Goal: Task Accomplishment & Management: Complete application form

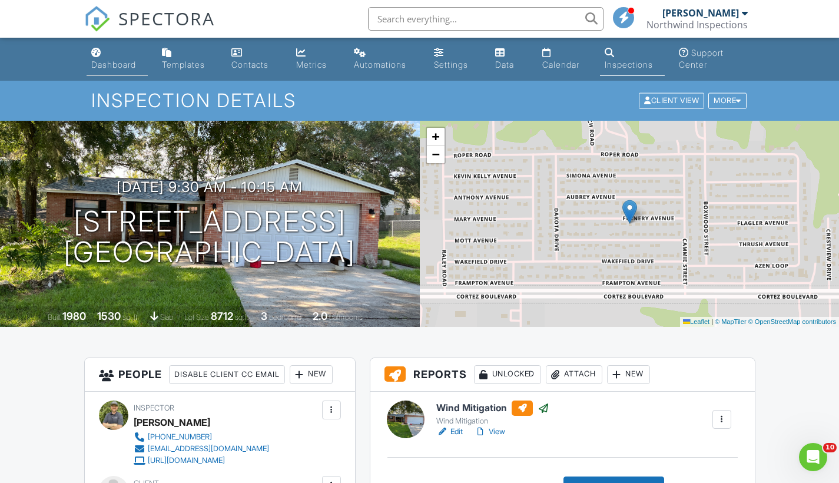
click at [121, 66] on div "Dashboard" at bounding box center [113, 64] width 45 height 10
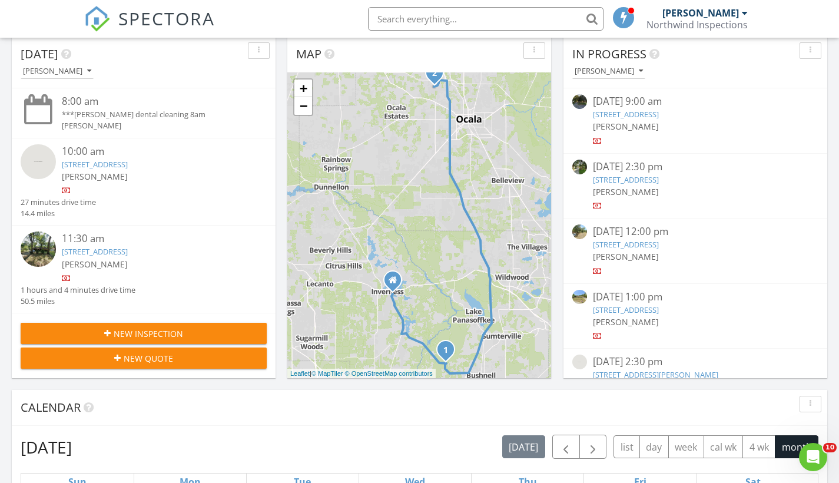
scroll to position [143, 0]
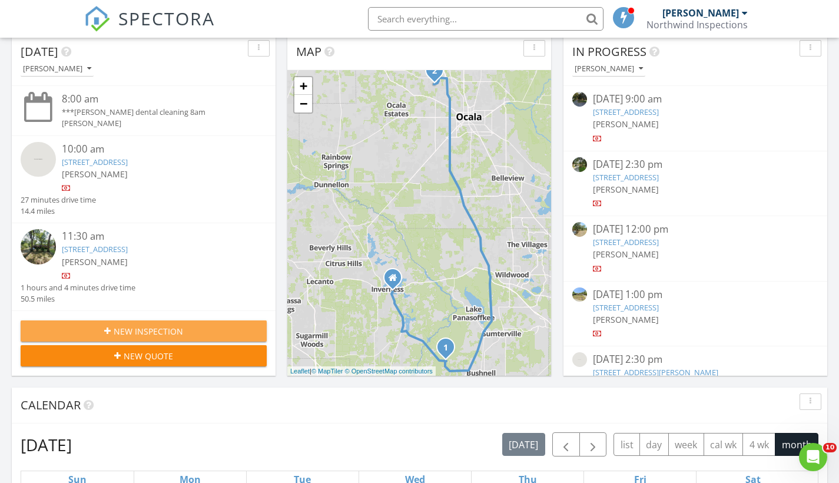
click at [149, 337] on span "New Inspection" at bounding box center [148, 331] width 69 height 12
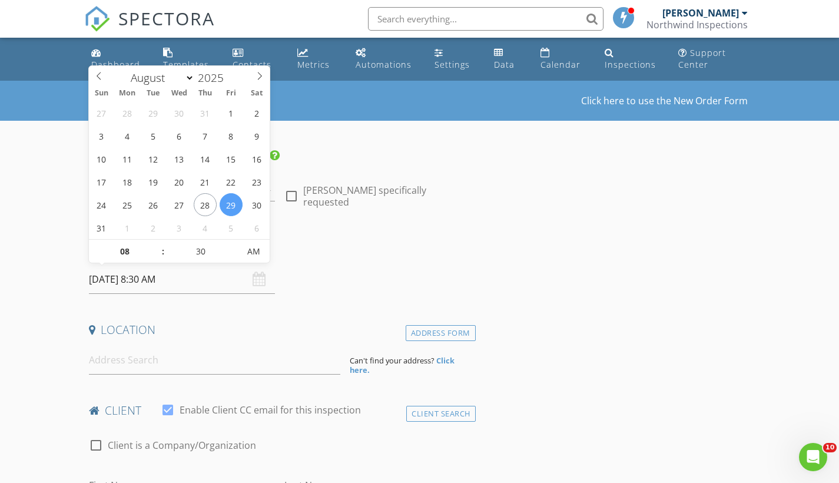
click at [141, 280] on input "08/29/2025 8:30 AM" at bounding box center [182, 279] width 187 height 29
select select "8"
type input "09/02/2025 8:30 AM"
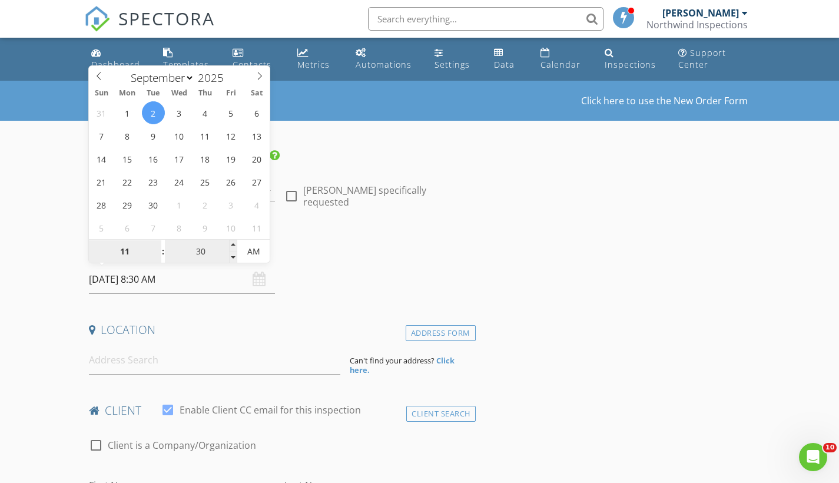
type input "11"
type input "09/02/2025 11:30 AM"
click at [206, 253] on input "30" at bounding box center [201, 252] width 72 height 24
drag, startPoint x: 206, startPoint y: 253, endPoint x: 197, endPoint y: 253, distance: 9.4
click at [197, 253] on input "30" at bounding box center [201, 252] width 72 height 24
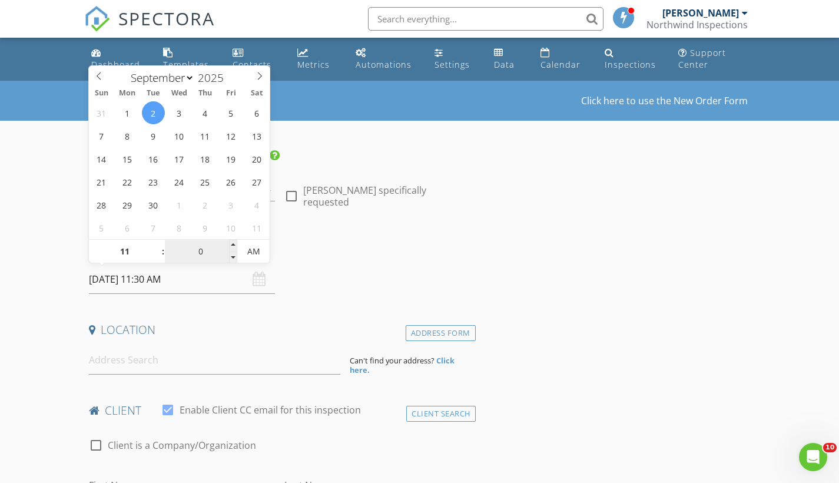
type input "00"
type input "09/02/2025 11:00 AM"
click at [181, 362] on input at bounding box center [214, 360] width 251 height 29
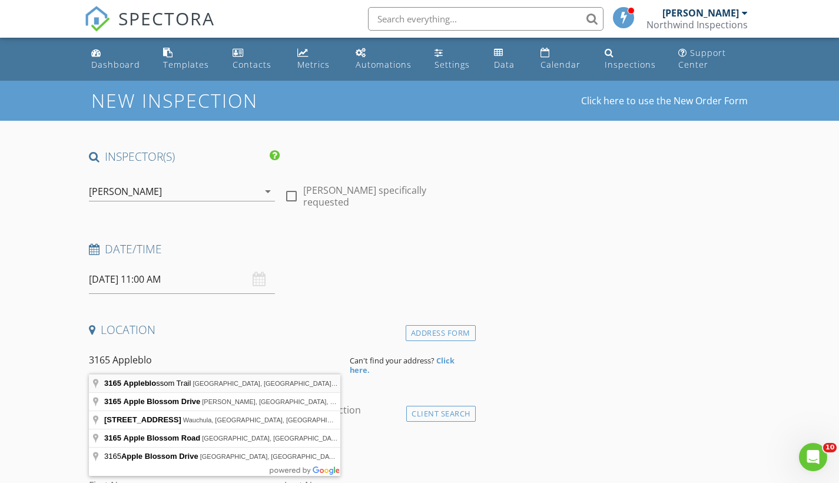
type input "3165 Appleblossom Trail, Spring Hill, FL, USA"
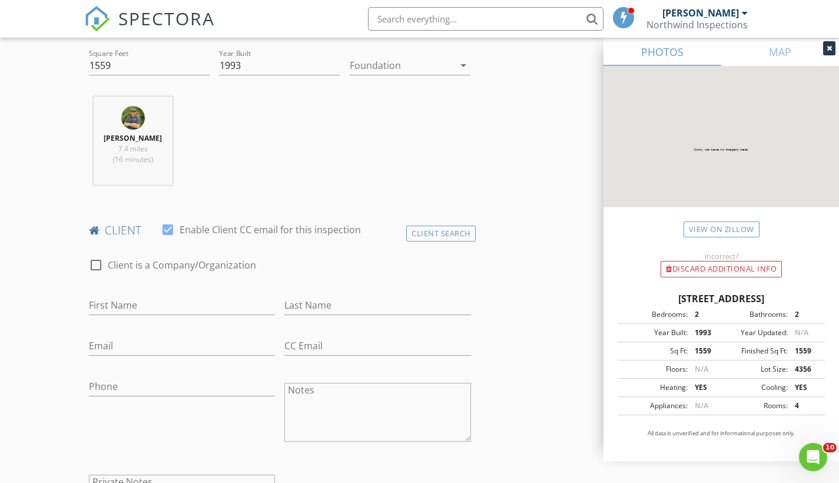
scroll to position [431, 0]
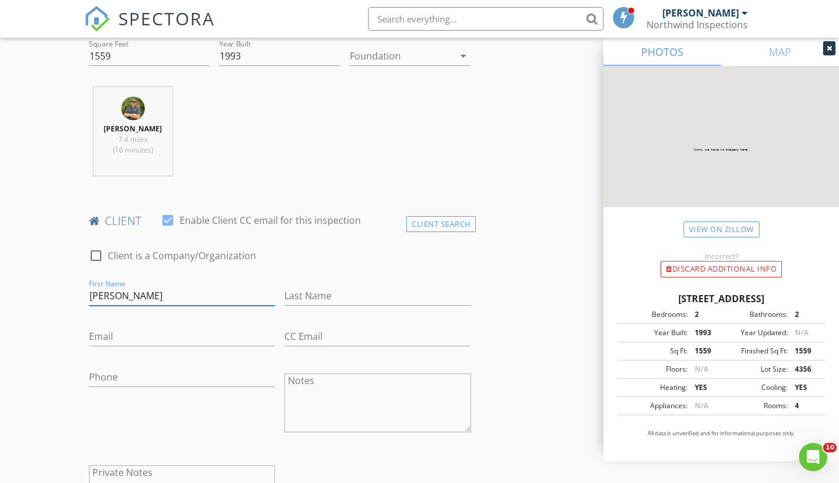
type input "[PERSON_NAME]"
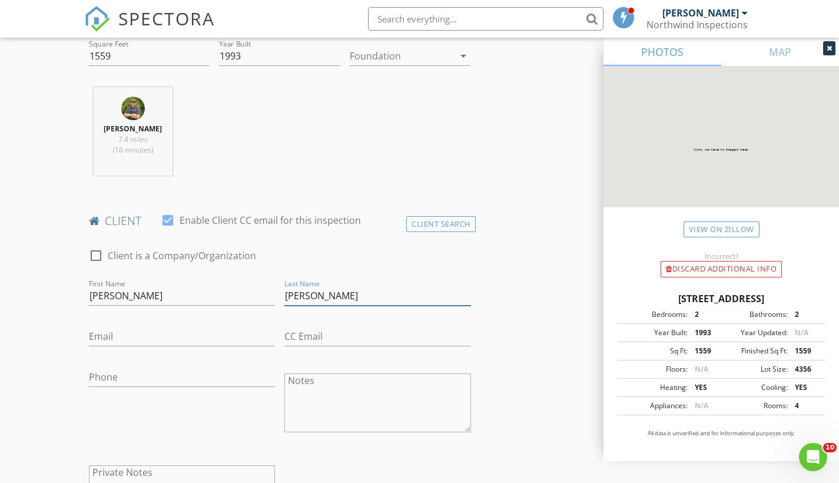
type input "[PERSON_NAME]"
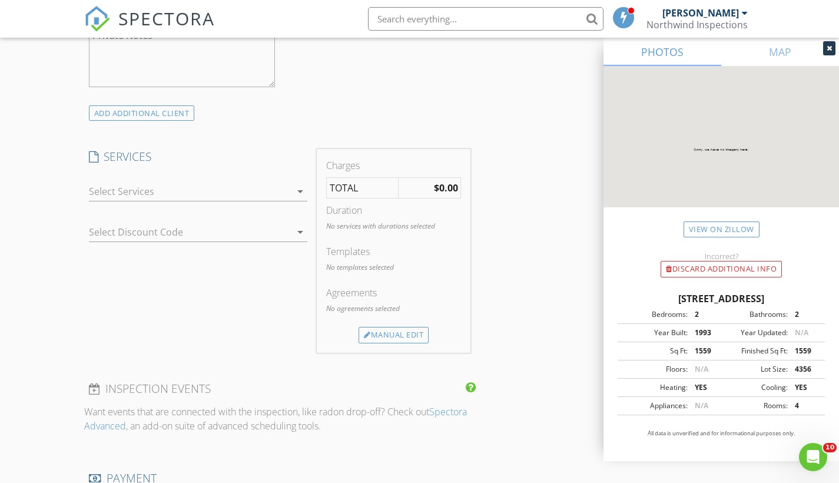
scroll to position [860, 0]
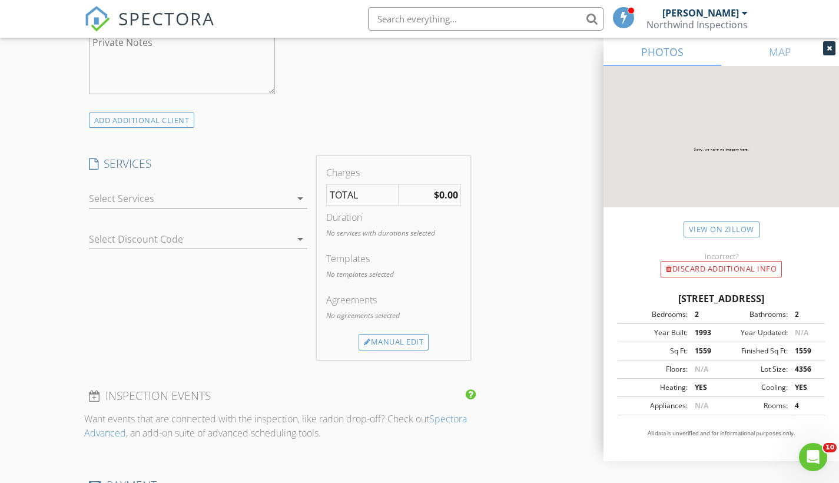
type input "352-600-8715"
click at [187, 197] on div at bounding box center [190, 198] width 203 height 19
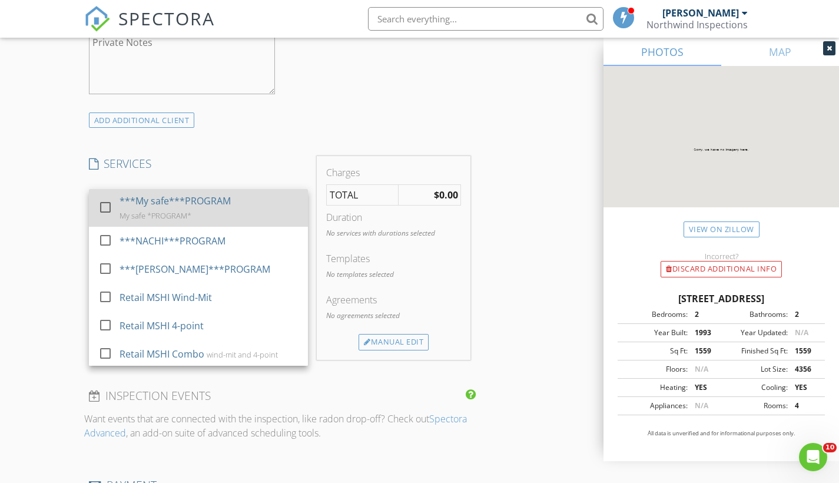
click at [183, 207] on div "***My safe***PROGRAM My safe *PROGRAM*" at bounding box center [209, 208] width 179 height 38
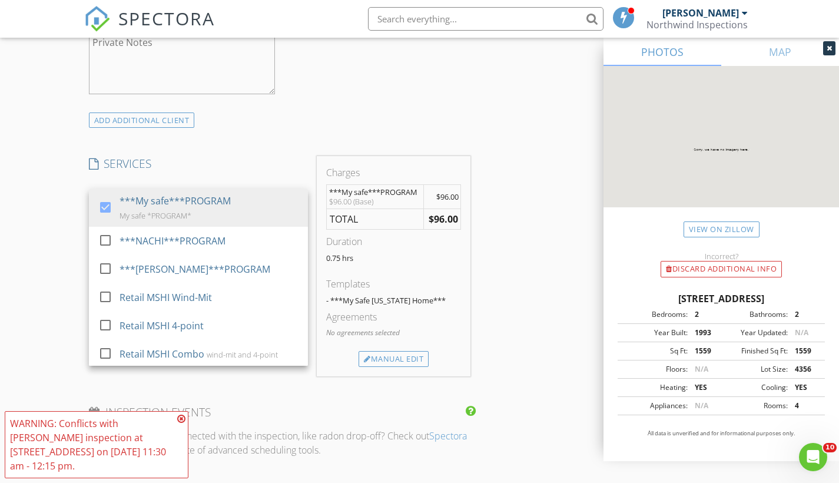
click at [516, 345] on div "INSPECTOR(S) check_box Carl Marcotte PRIMARY Carl Marcotte arrow_drop_down chec…" at bounding box center [419, 309] width 671 height 2040
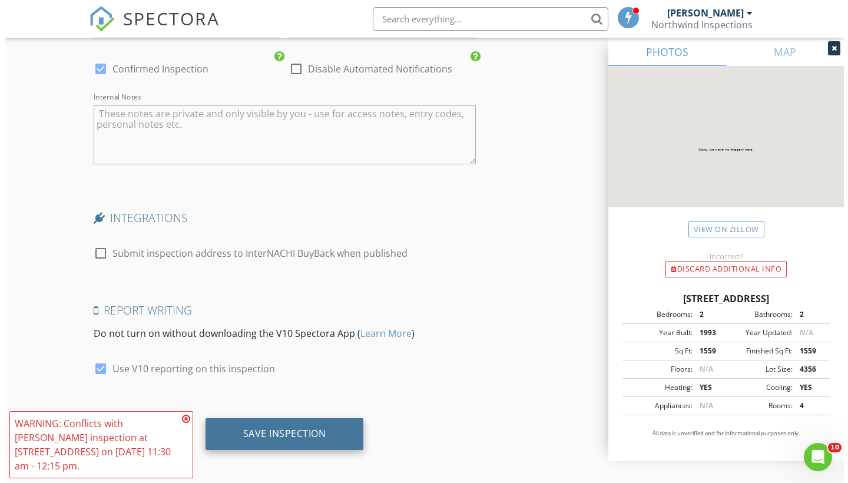
scroll to position [1729, 0]
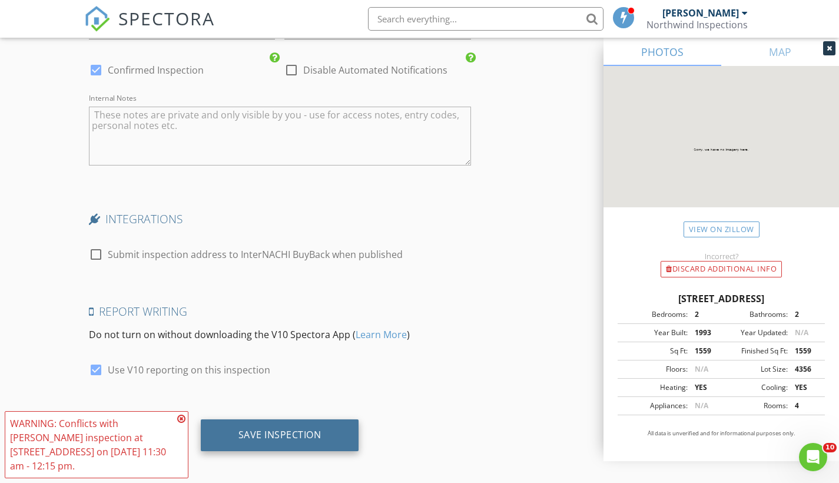
click at [277, 429] on div "Save Inspection" at bounding box center [280, 435] width 83 height 12
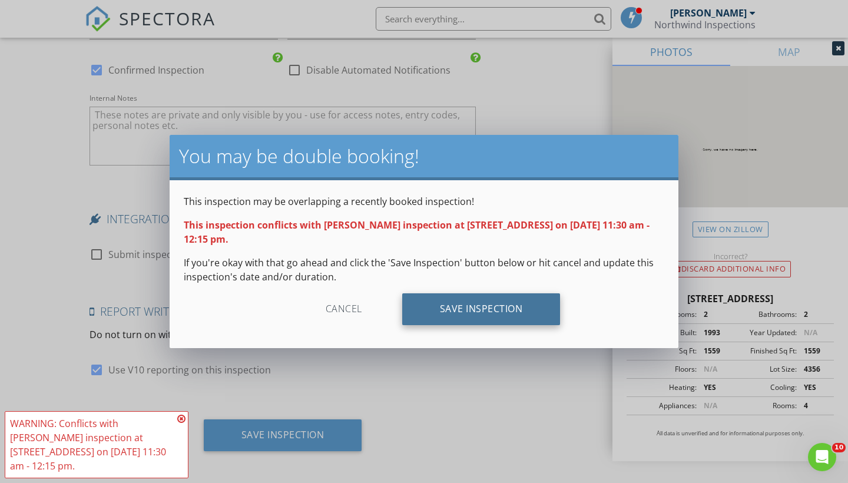
click at [457, 305] on div "Save Inspection" at bounding box center [481, 309] width 158 height 32
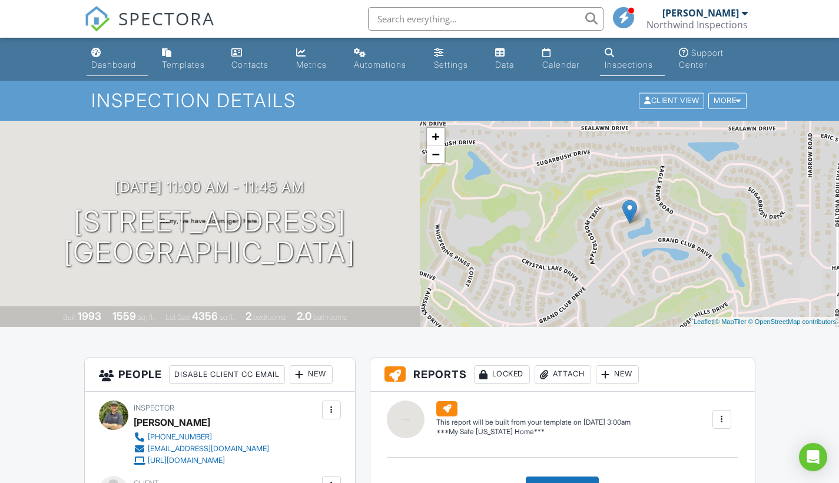
click at [119, 62] on div "Dashboard" at bounding box center [113, 64] width 45 height 10
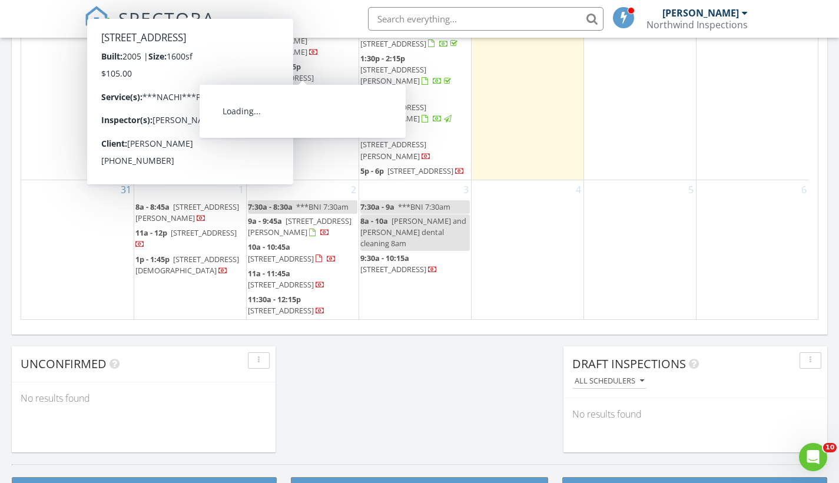
scroll to position [803, 0]
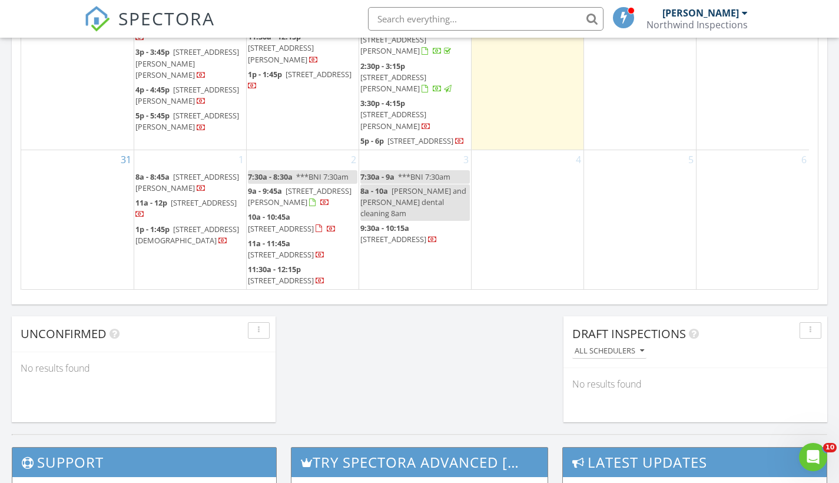
click at [310, 249] on span "[STREET_ADDRESS]" at bounding box center [281, 254] width 66 height 11
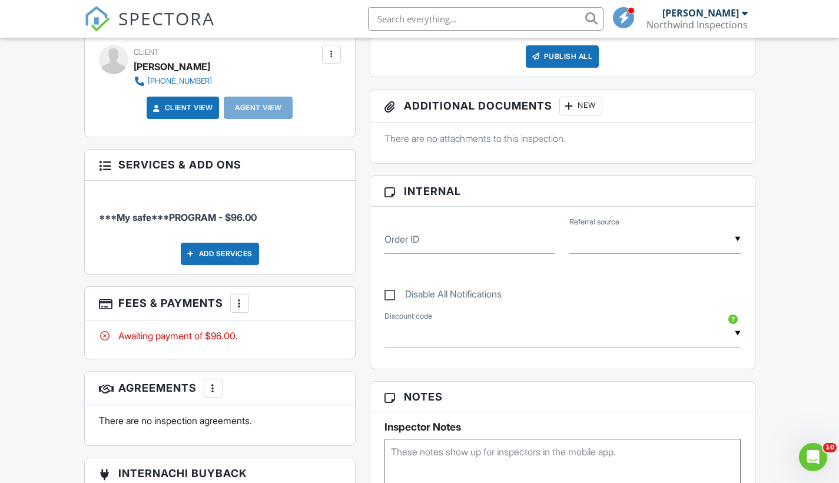
scroll to position [432, 0]
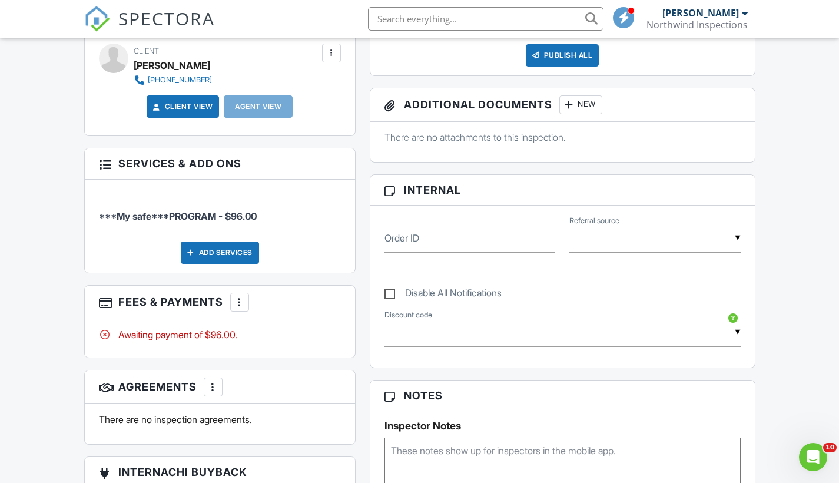
click at [409, 448] on textarea at bounding box center [563, 467] width 356 height 59
click at [779, 402] on div "Dashboard Templates Contacts Metrics Automations Settings Data Calendar Inspect…" at bounding box center [419, 340] width 839 height 1471
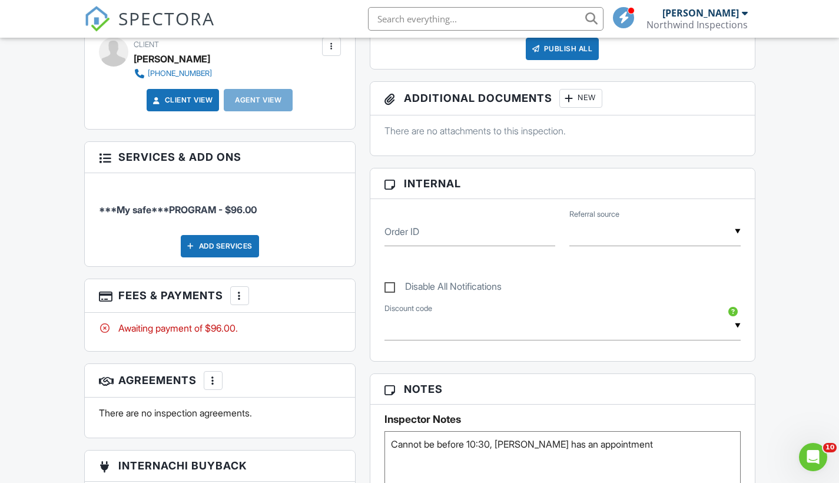
scroll to position [443, 0]
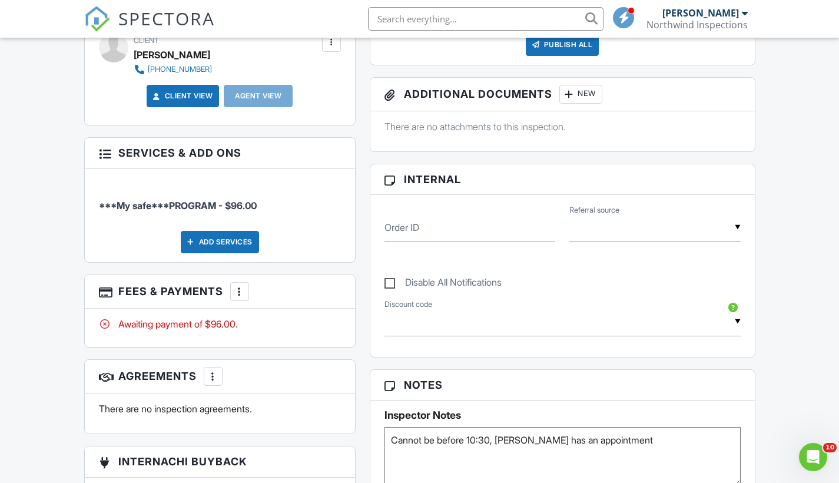
click at [402, 443] on textarea "Cannot be before 10:30, HO has an appointment" at bounding box center [563, 456] width 356 height 59
click at [618, 445] on textarea "Cannot be before 10:30, HO has an appointment" at bounding box center [563, 456] width 356 height 59
type textarea "Cannot be before 10:30, HO has an appointment Roof 2010"
click at [794, 363] on div "Dashboard Templates Contacts Metrics Automations Settings Data Calendar Inspect…" at bounding box center [419, 330] width 839 height 1471
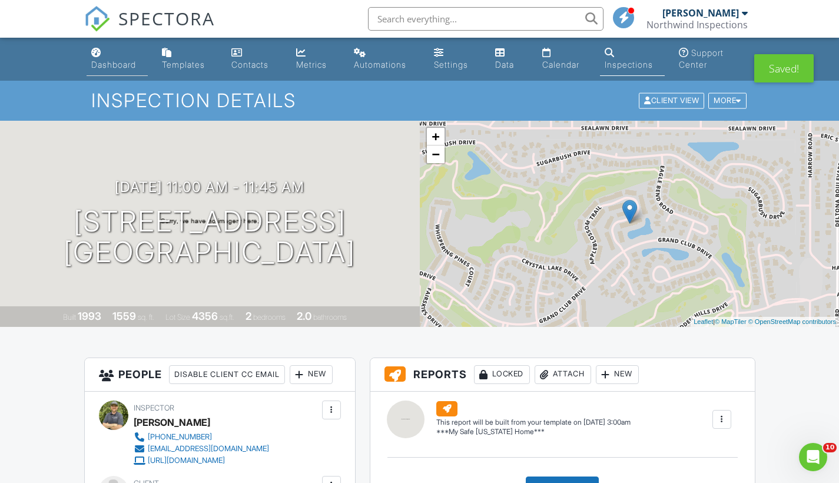
click at [125, 64] on div "Dashboard" at bounding box center [113, 64] width 45 height 10
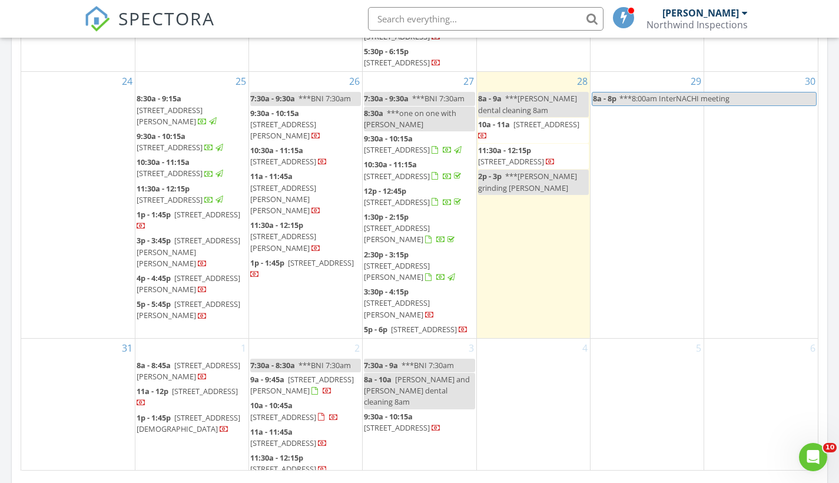
scroll to position [658, 0]
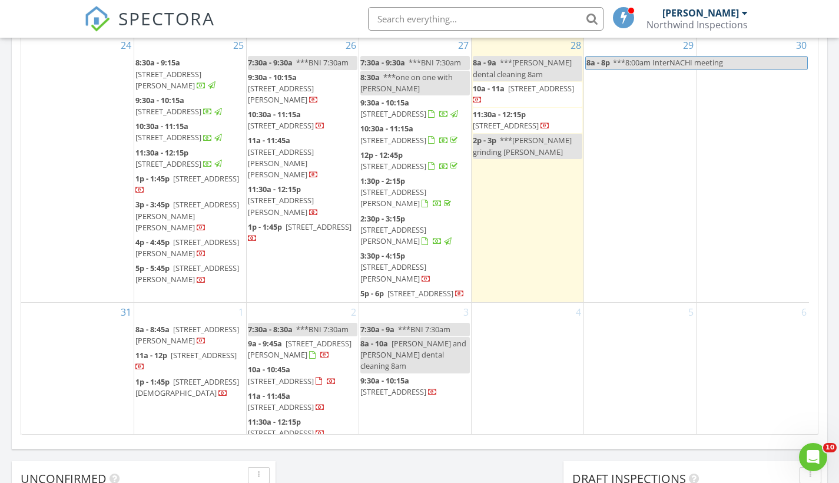
click at [314, 402] on span "[STREET_ADDRESS]" at bounding box center [281, 407] width 66 height 11
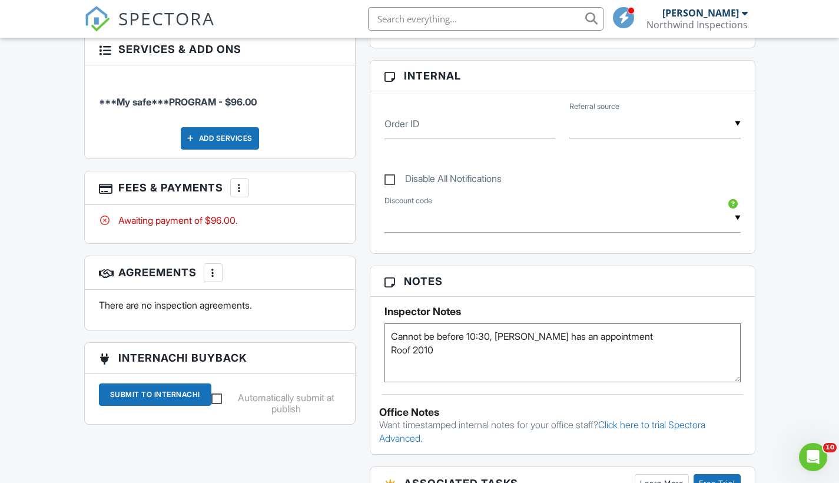
scroll to position [547, 0]
click at [401, 360] on textarea "Cannot be before 10:30, HO has an appointment Roof 2010" at bounding box center [563, 352] width 356 height 59
type textarea "Cannot be before 10:30, HO has an appointment Roof 2010 Call w/ETA"
click at [759, 329] on div "Reports Locked Attach New (Untitled report) ***My Safe Florida Home*** Edit Vie…" at bounding box center [563, 298] width 400 height 975
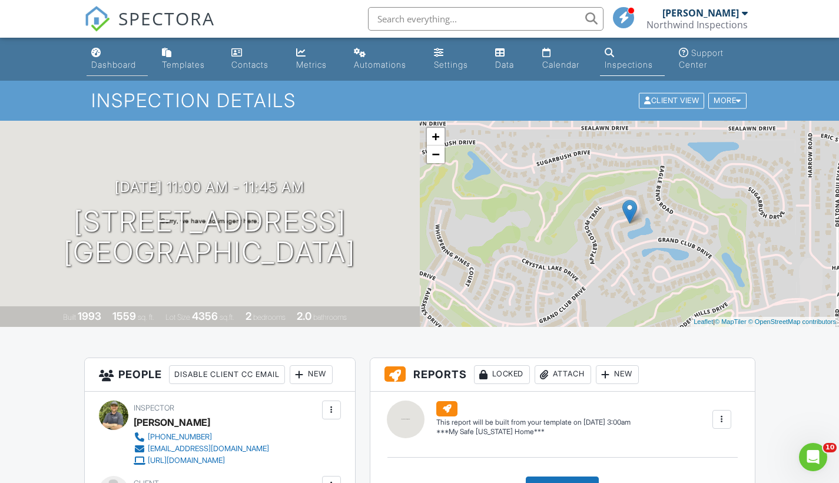
click at [115, 61] on div "Dashboard" at bounding box center [113, 64] width 45 height 10
